Goal: Use online tool/utility

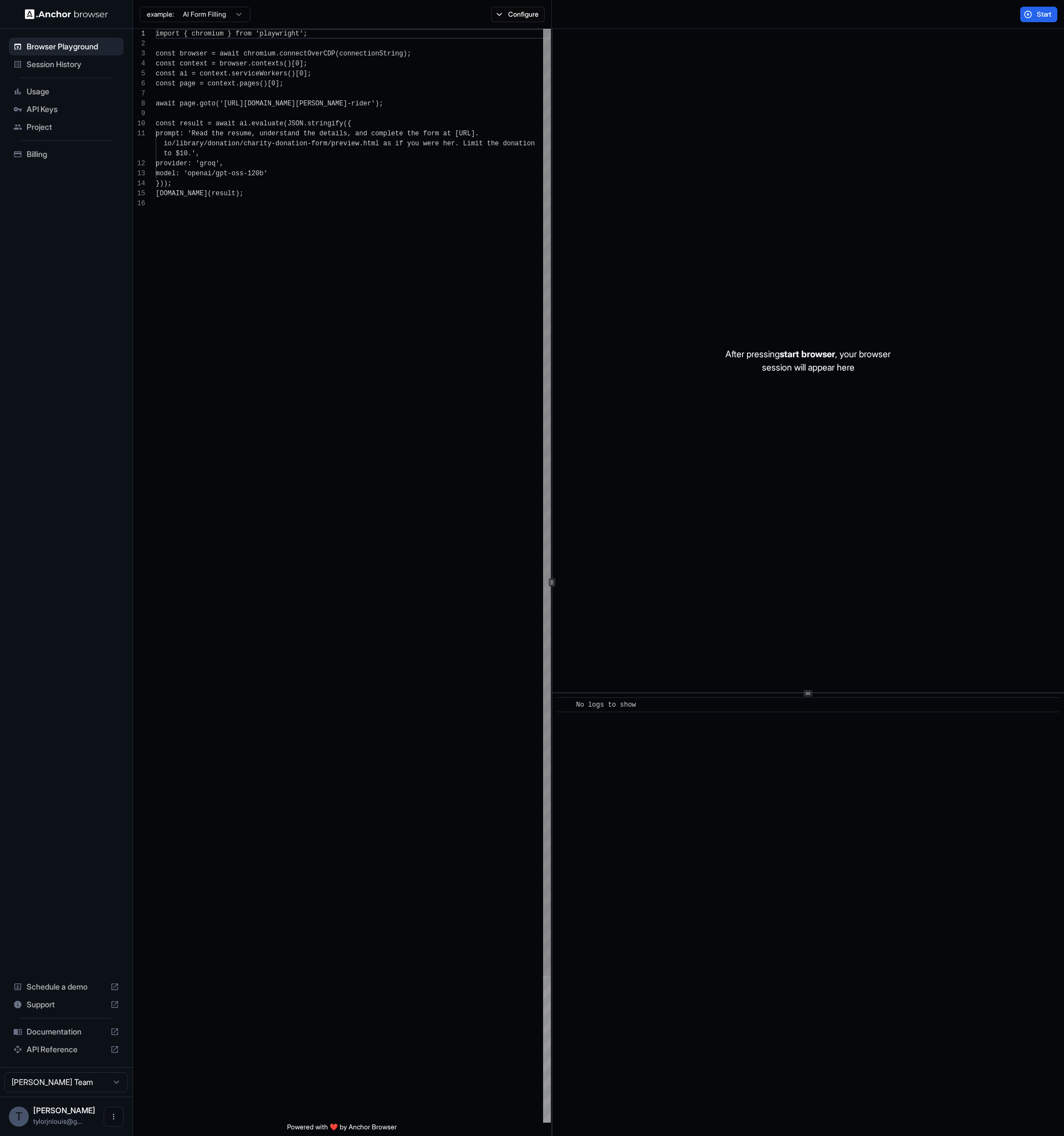
scroll to position [100, 0]
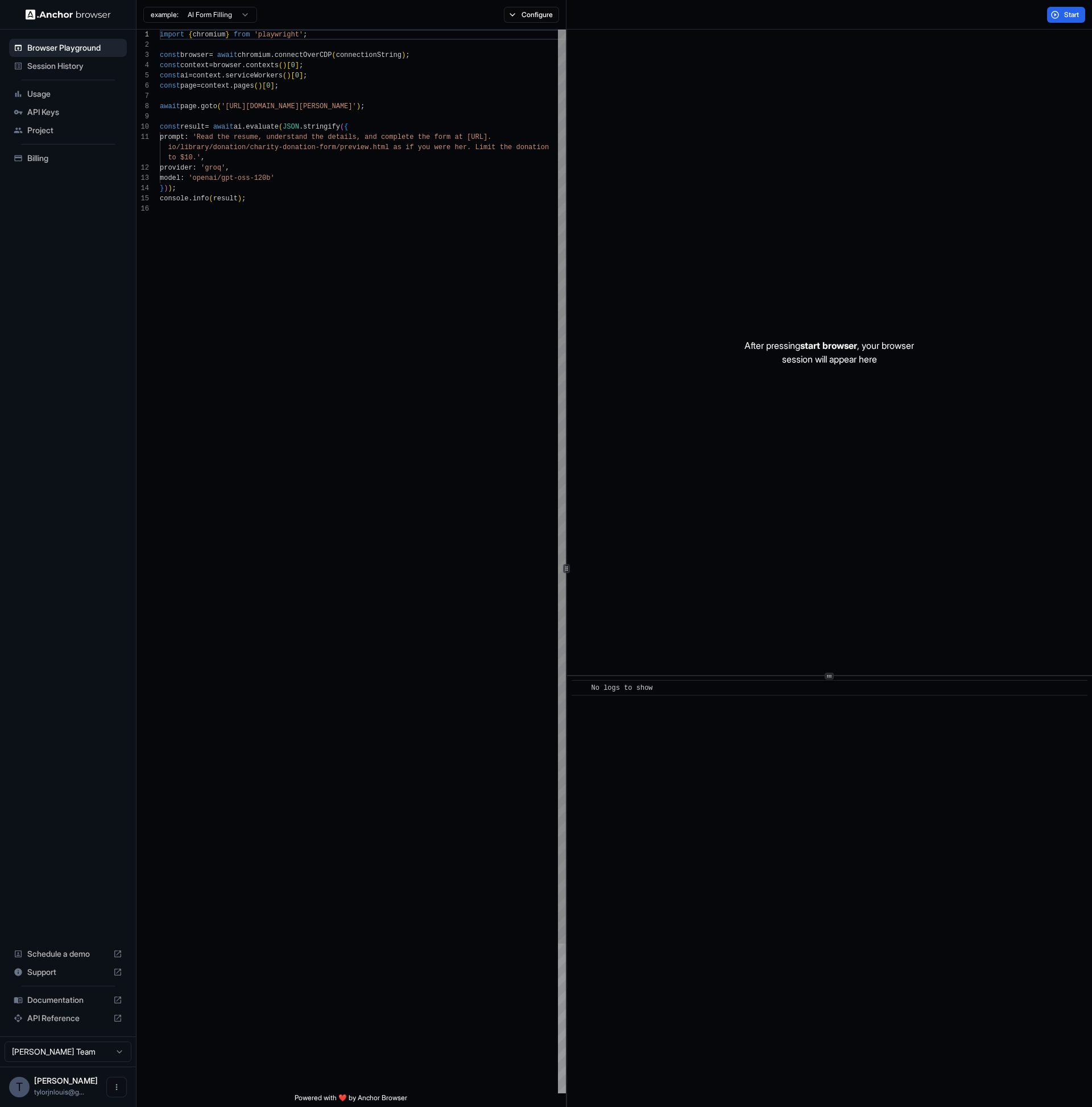
scroll to position [102, 0]
type textarea "**********"
click at [412, 231] on div "import { chromium } from 'playwright' ; const browser = await chromium . connec…" at bounding box center [362, 648] width 406 height 1237
